Goal: Task Accomplishment & Management: Complete application form

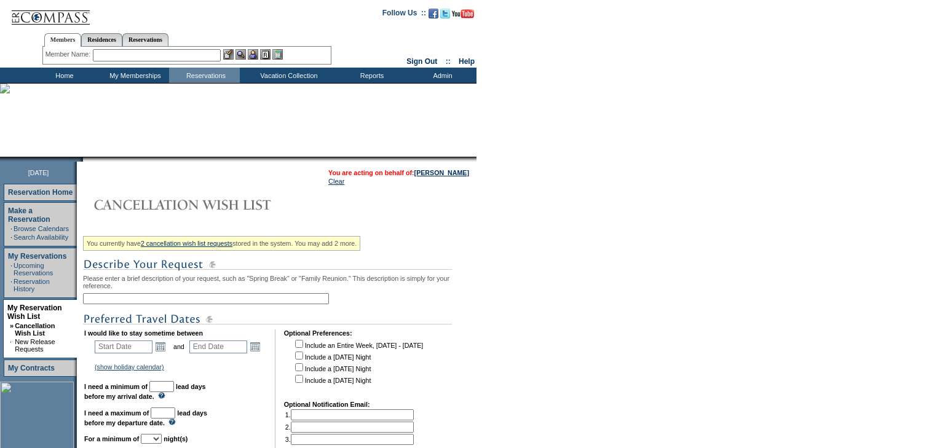
click at [162, 304] on input "text" at bounding box center [206, 298] width 246 height 11
type input "Christmas 2026"
click at [167, 350] on link "Open the calendar popup." at bounding box center [161, 347] width 14 height 14
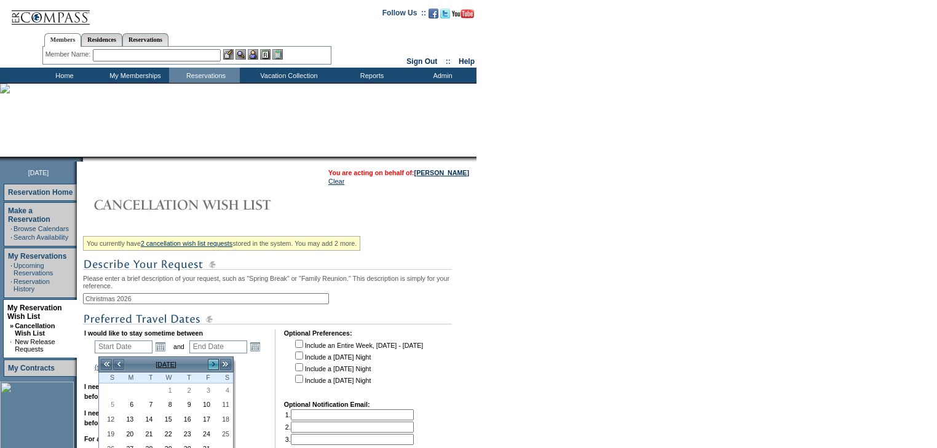
click at [214, 364] on link ">" at bounding box center [213, 364] width 12 height 12
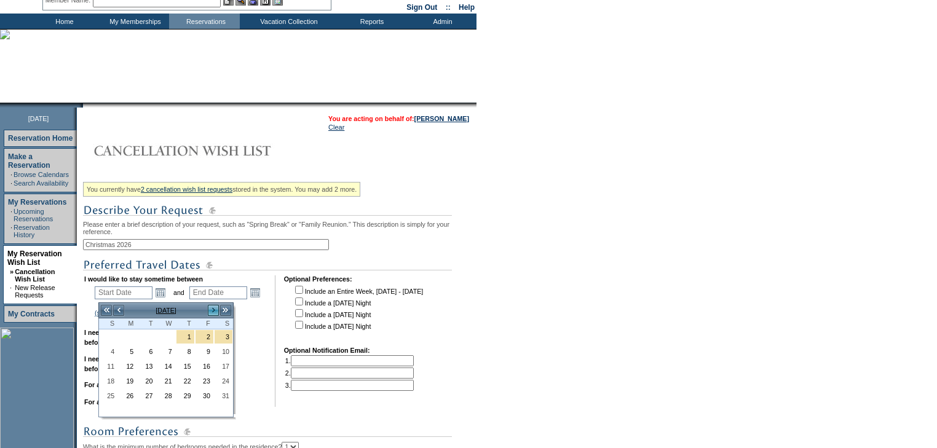
scroll to position [147, 0]
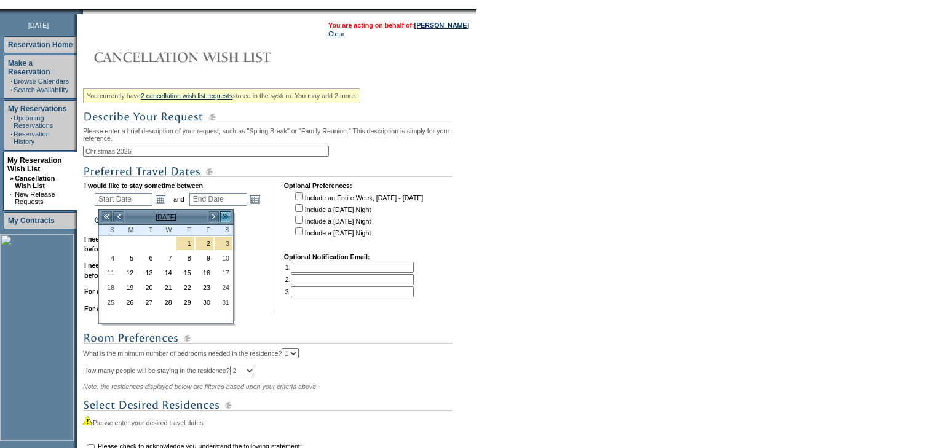
click at [220, 216] on link ">>" at bounding box center [225, 217] width 12 height 12
click at [213, 215] on link ">" at bounding box center [213, 217] width 12 height 12
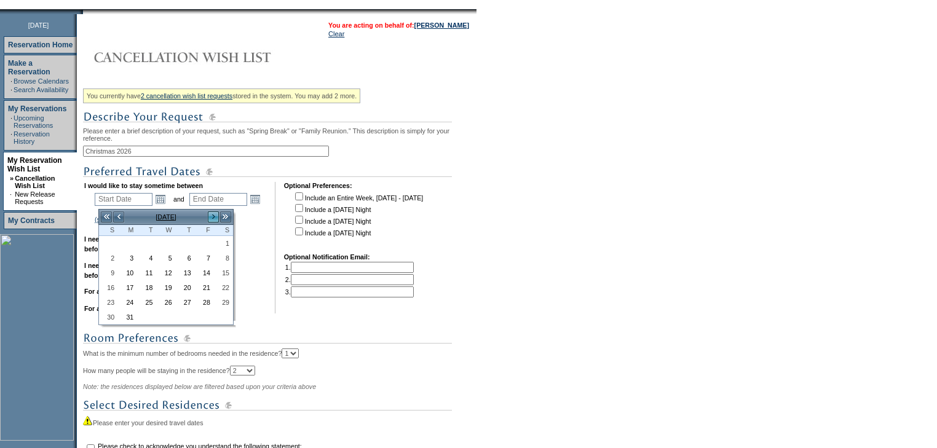
click at [213, 215] on link ">" at bounding box center [213, 217] width 12 height 12
click at [162, 287] on link "23" at bounding box center [166, 288] width 18 height 14
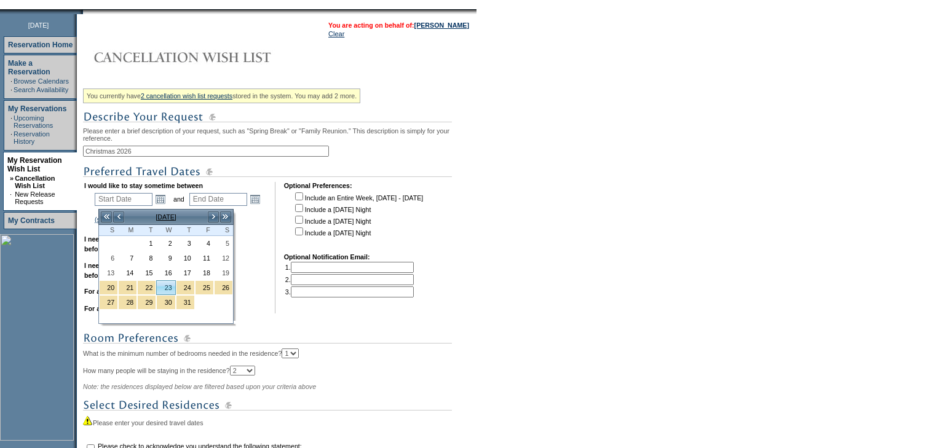
type input "[DATE]"
type input "448"
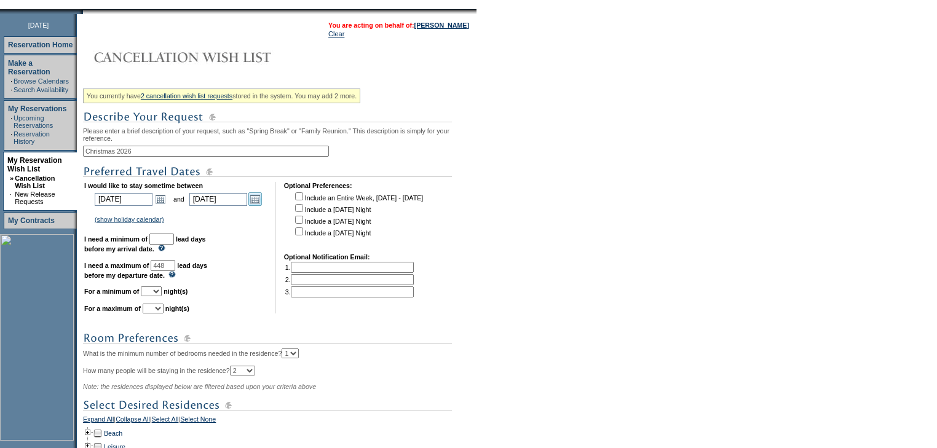
click at [256, 200] on link "Open the calendar popup." at bounding box center [255, 199] width 14 height 14
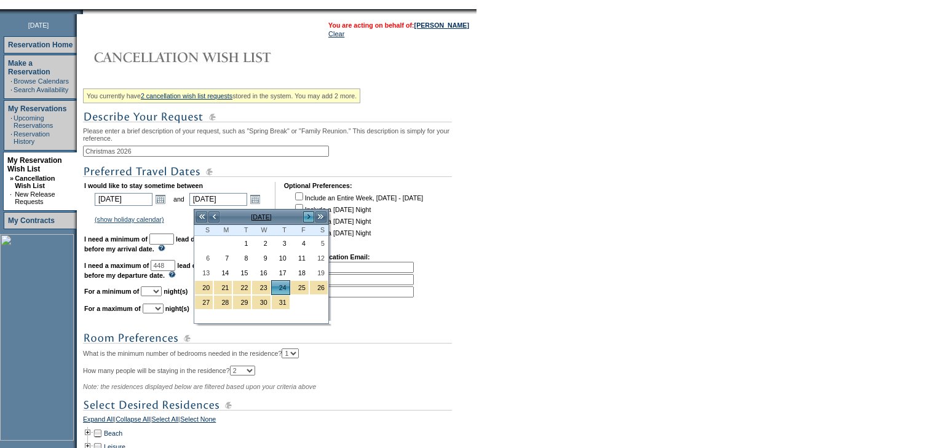
click at [307, 215] on link ">" at bounding box center [308, 217] width 12 height 12
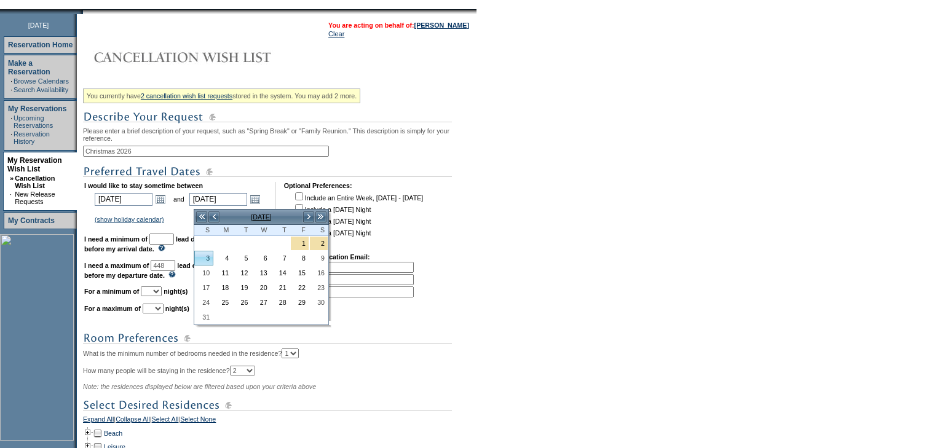
click at [211, 259] on link "3" at bounding box center [204, 258] width 18 height 14
type input "[DATE]"
type input "458"
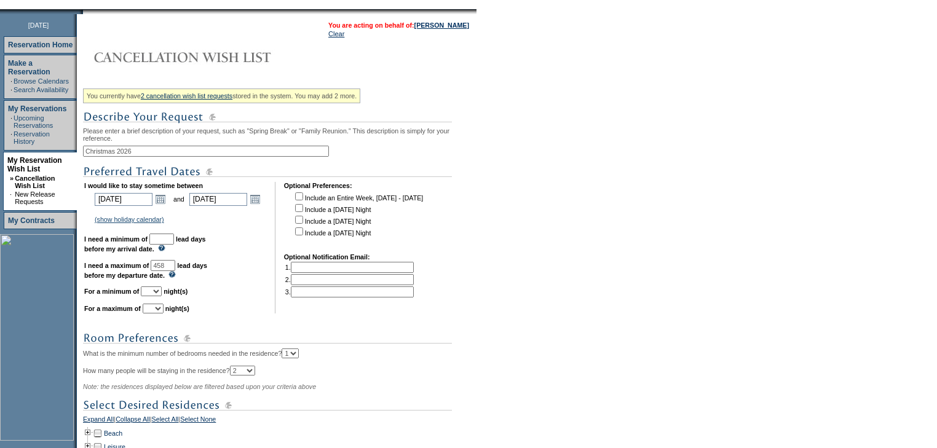
click at [174, 238] on input "text" at bounding box center [161, 239] width 25 height 11
type input "30"
drag, startPoint x: 164, startPoint y: 300, endPoint x: 172, endPoint y: 302, distance: 8.2
click at [162, 296] on select "1 2 3 4 5 6 7 8 9 10 11 12 13 14" at bounding box center [151, 291] width 21 height 10
click at [172, 301] on td "I would like to stay sometime between [DATE] [DATE] Open the calendar popup. <<…" at bounding box center [175, 248] width 182 height 132
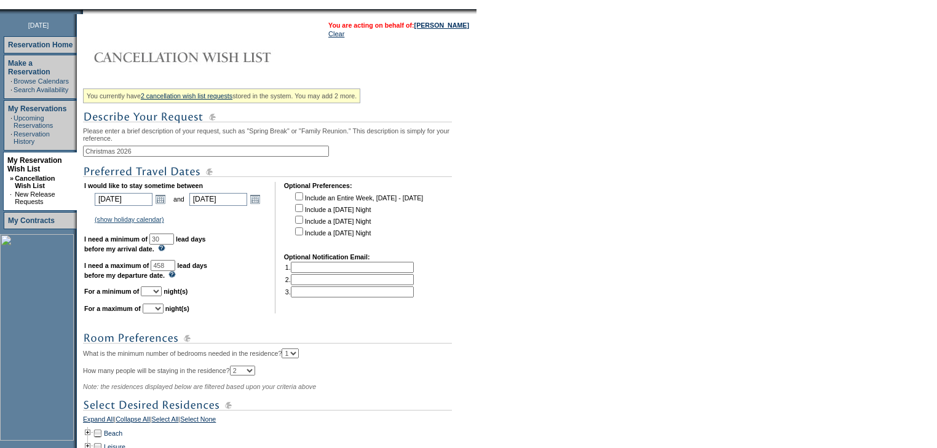
click at [162, 296] on select "1 2 3 4 5 6 7 8 9 10 11 12 13 14" at bounding box center [151, 291] width 21 height 10
select select "5"
click at [155, 291] on select "1 2 3 4 5 6 7 8 9 10 11 12 13 14" at bounding box center [151, 291] width 21 height 10
drag, startPoint x: 166, startPoint y: 315, endPoint x: 165, endPoint y: 309, distance: 6.2
click at [163, 313] on select "1 2 3 4 5 6 7 8 9 10 11 12 13 14" at bounding box center [153, 309] width 21 height 10
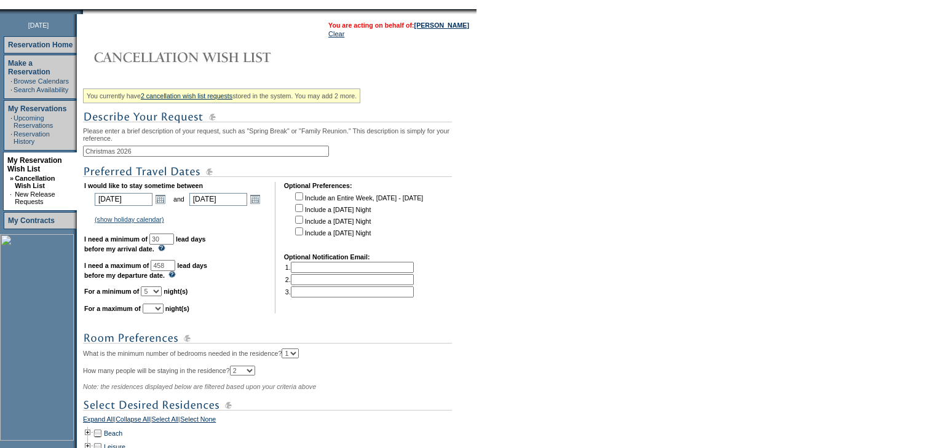
select select "7"
click at [157, 309] on select "1 2 3 4 5 6 7 8 9 10 11 12 13 14" at bounding box center [153, 309] width 21 height 10
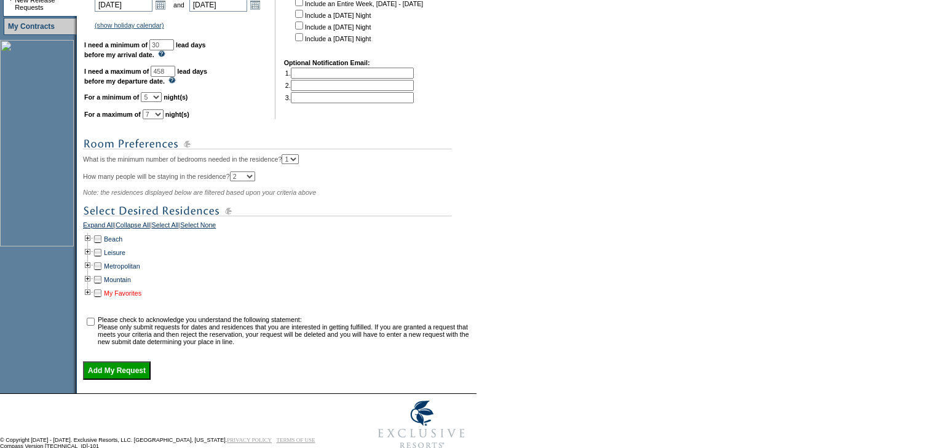
scroll to position [344, 0]
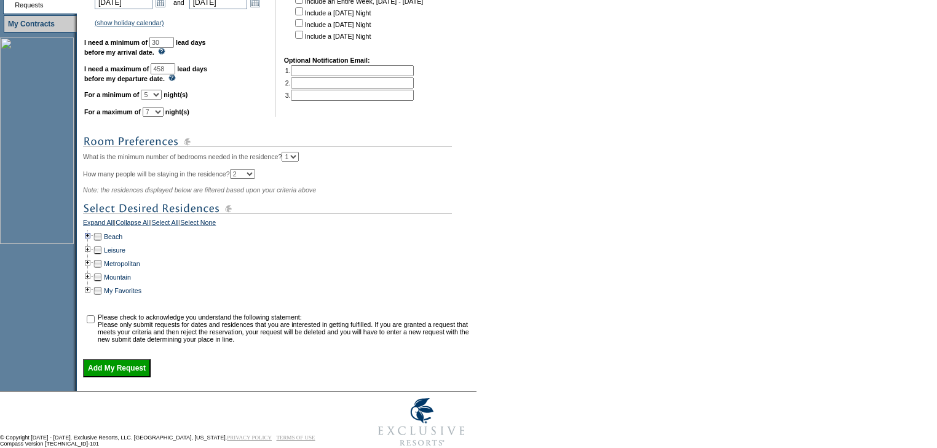
click at [92, 243] on td at bounding box center [88, 237] width 10 height 14
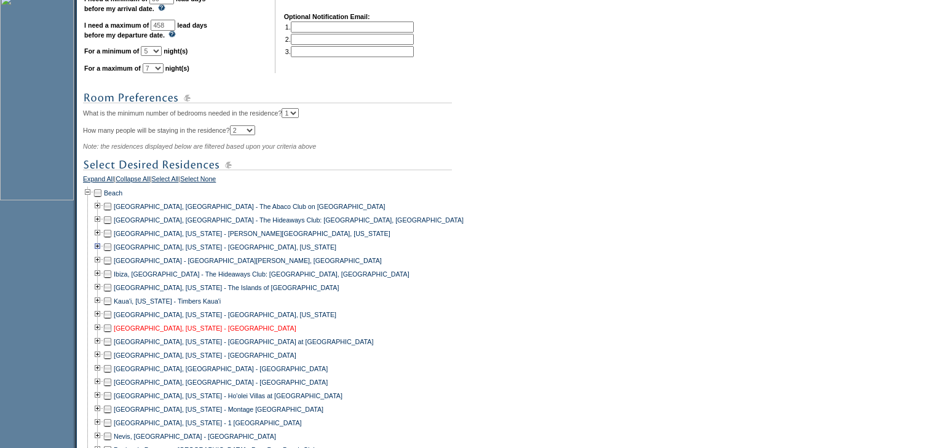
scroll to position [492, 0]
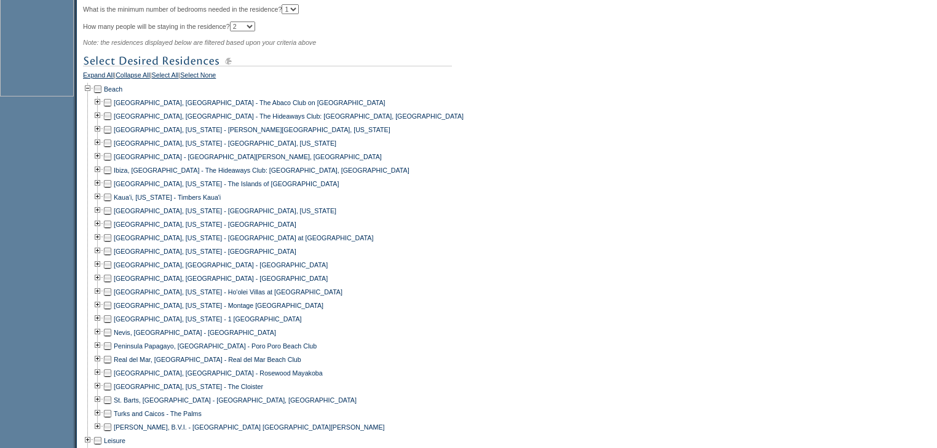
click at [111, 204] on td at bounding box center [108, 198] width 10 height 14
click at [112, 231] on td at bounding box center [108, 225] width 10 height 14
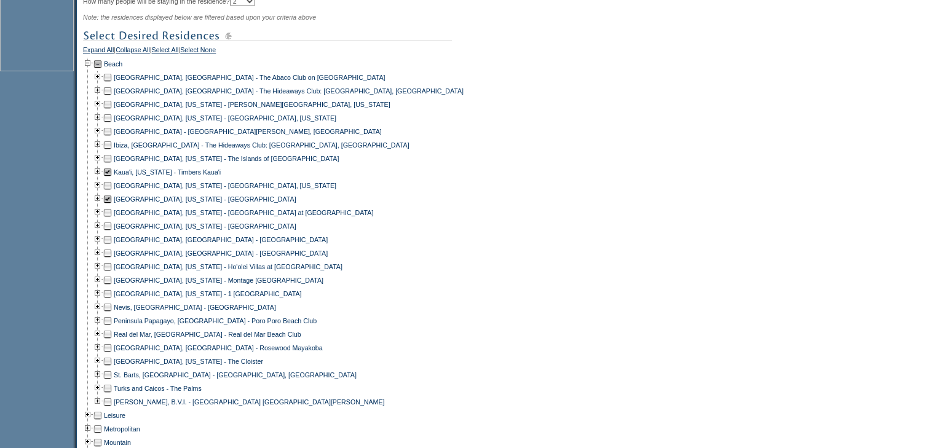
scroll to position [541, 0]
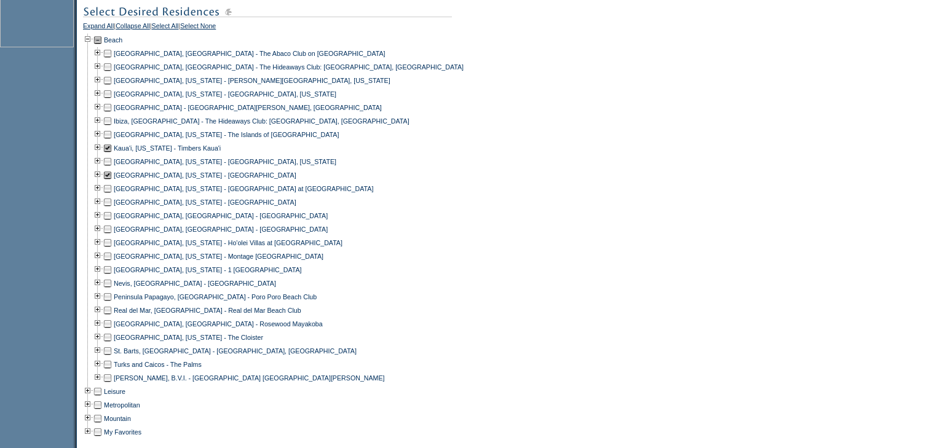
click at [112, 250] on td at bounding box center [108, 243] width 10 height 14
click at [112, 263] on td at bounding box center [108, 257] width 10 height 14
click at [110, 114] on td at bounding box center [108, 108] width 10 height 14
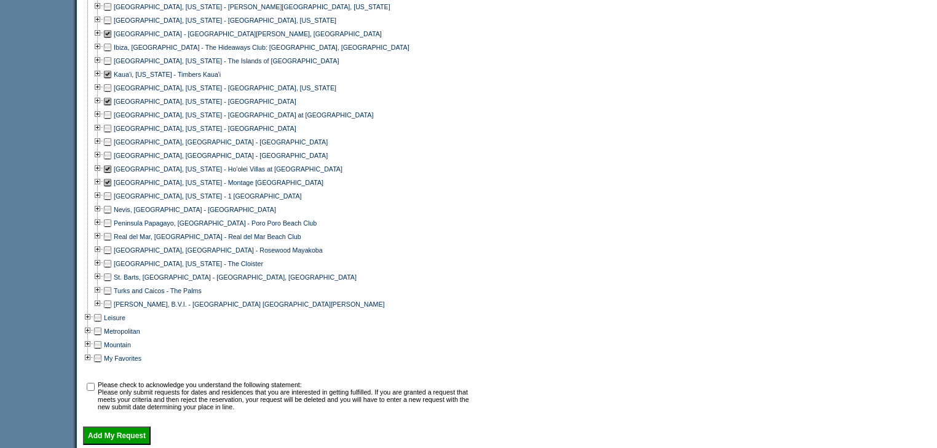
scroll to position [639, 0]
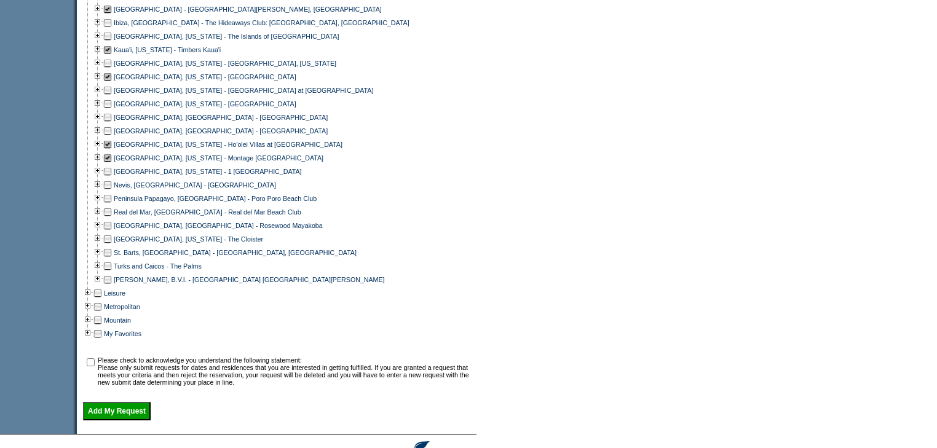
click at [95, 366] on input "checkbox" at bounding box center [91, 362] width 8 height 8
checkbox input "true"
click at [128, 420] on input "Add My Request" at bounding box center [117, 411] width 68 height 18
